Goal: Find specific page/section: Find specific page/section

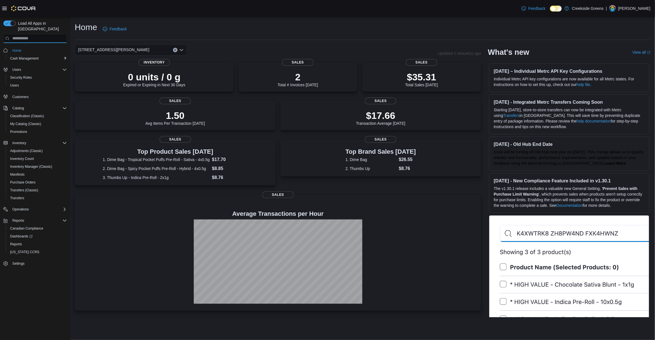
click at [38, 35] on input "search" at bounding box center [34, 38] width 63 height 9
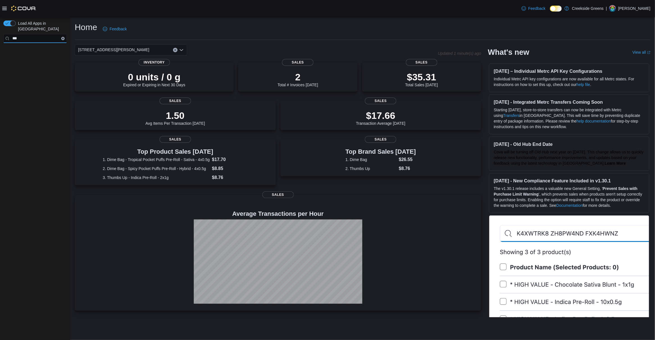
type input "***"
